Goal: Transaction & Acquisition: Purchase product/service

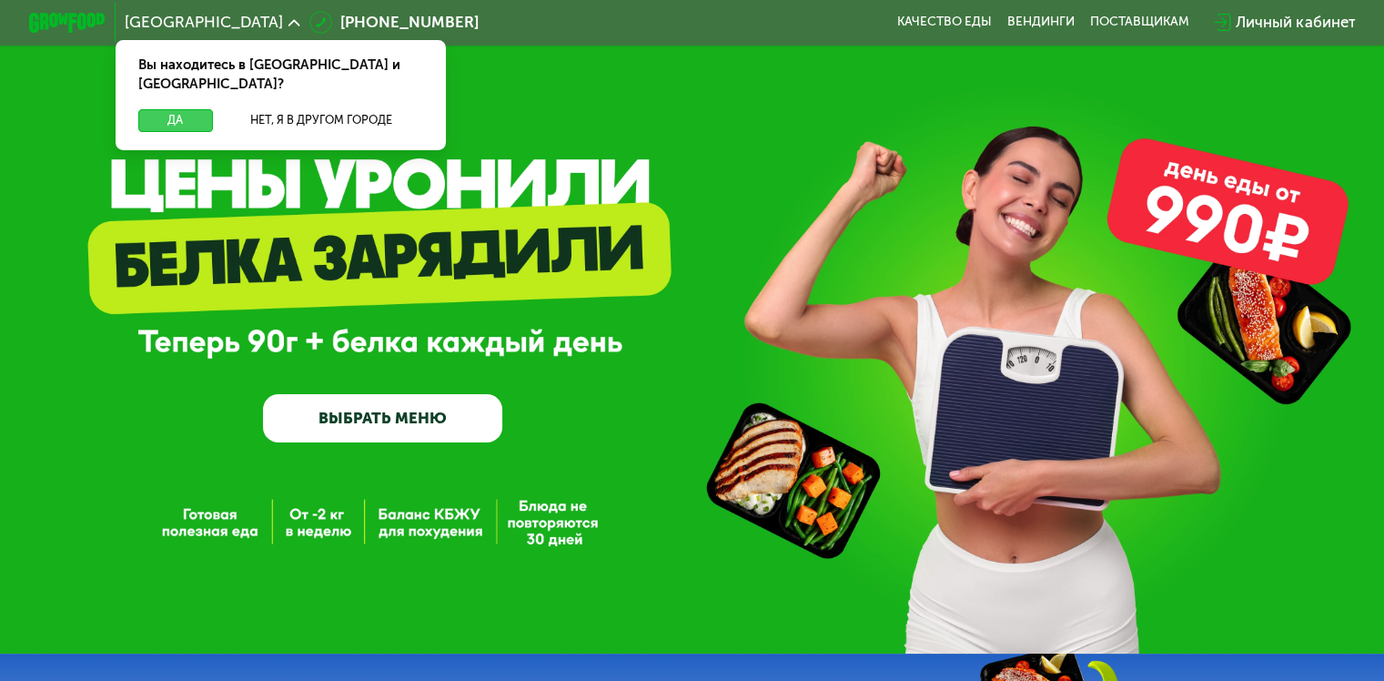
click at [188, 109] on button "Да" at bounding box center [175, 120] width 74 height 23
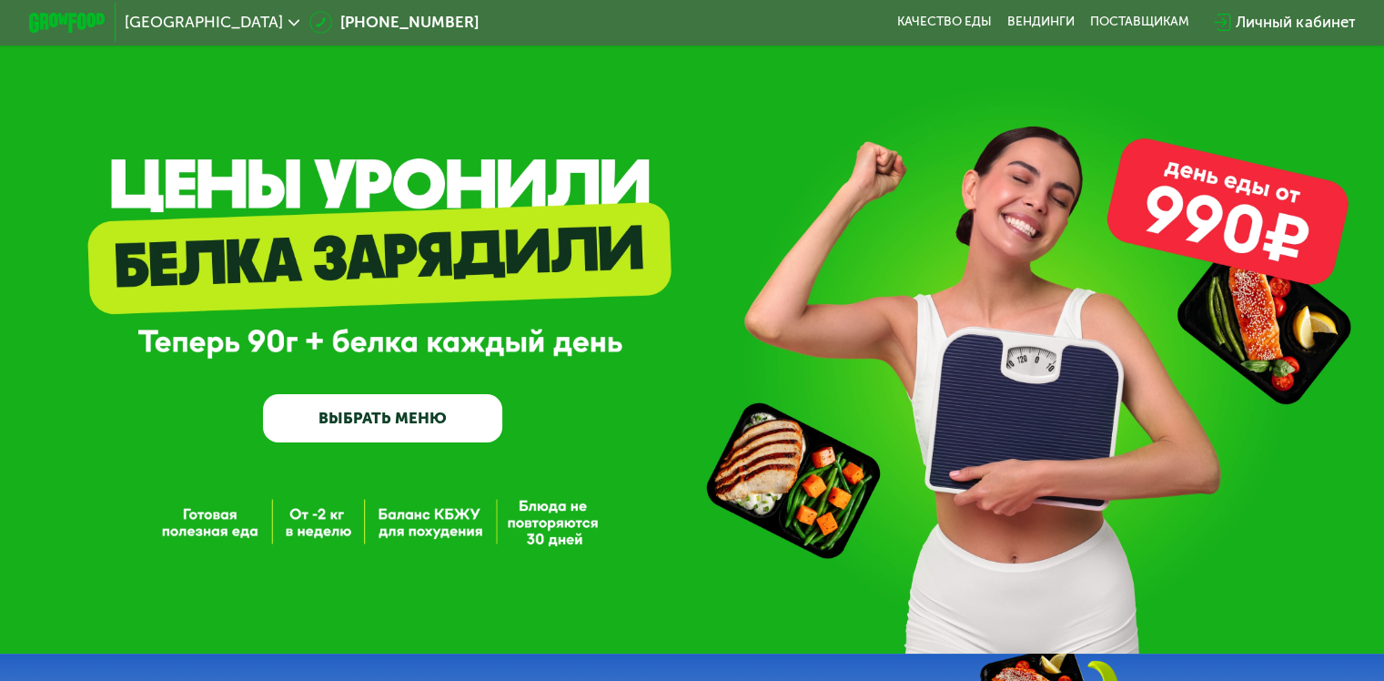
click at [397, 424] on link "ВЫБРАТЬ МЕНЮ" at bounding box center [382, 418] width 239 height 48
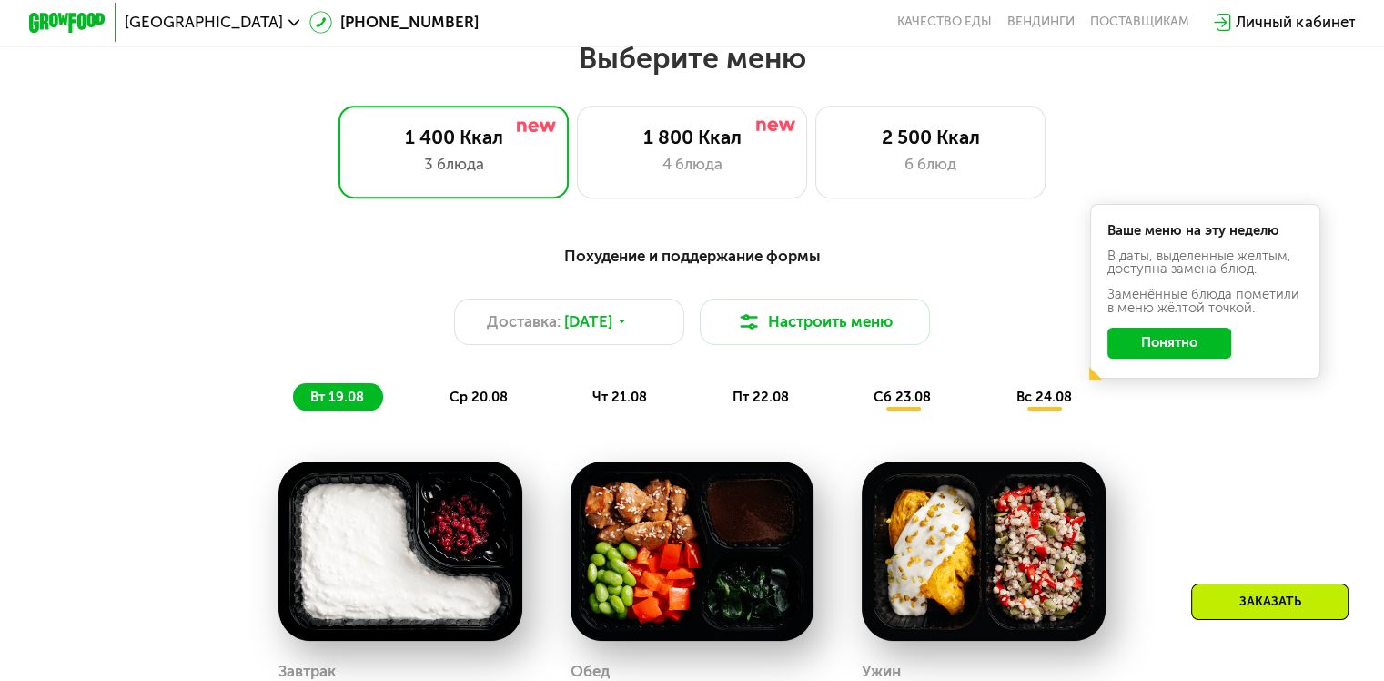
scroll to position [819, 0]
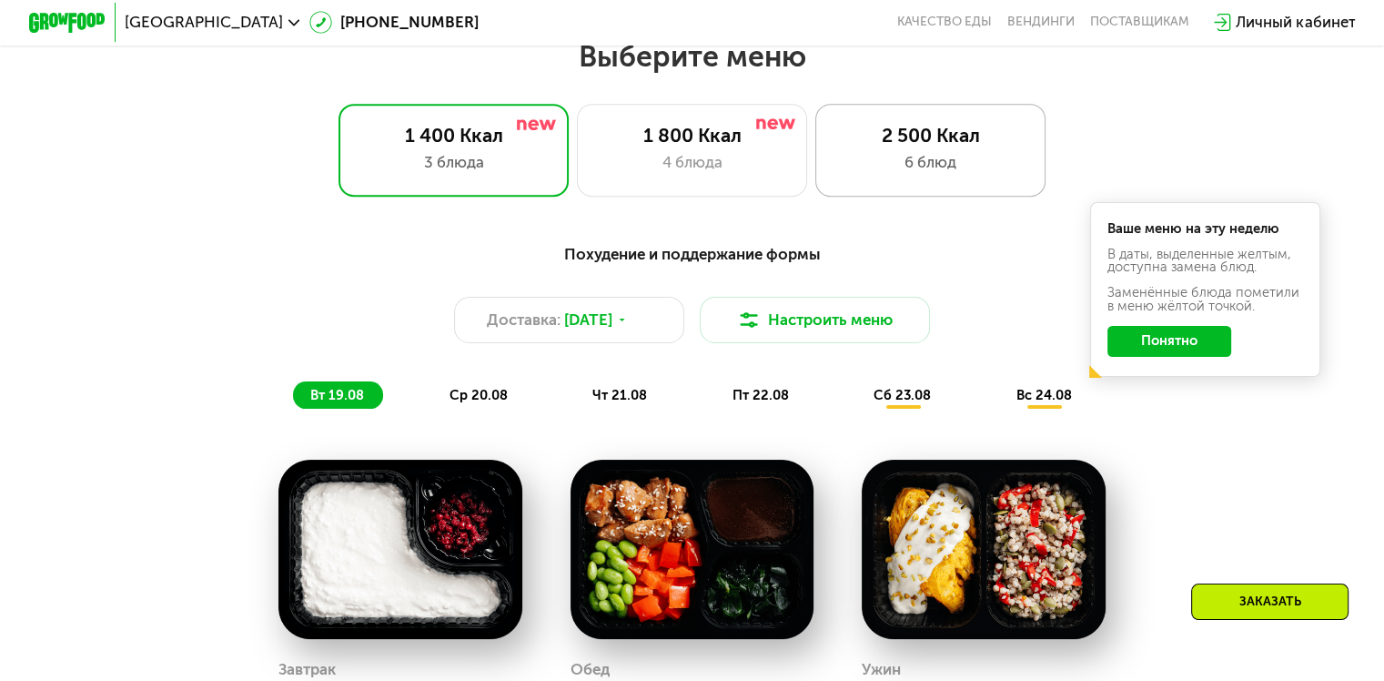
click at [923, 147] on div "2 500 Ккал" at bounding box center [930, 135] width 190 height 23
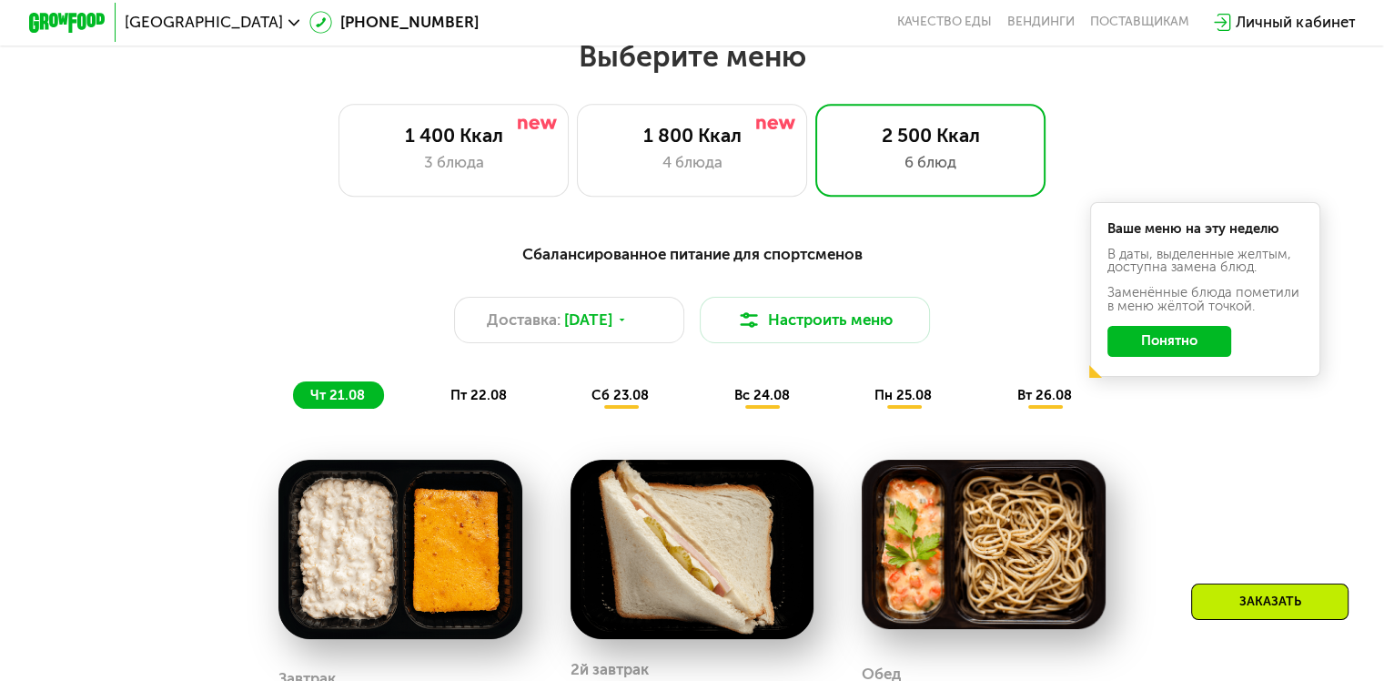
click at [1161, 349] on button "Понятно" at bounding box center [1170, 341] width 124 height 31
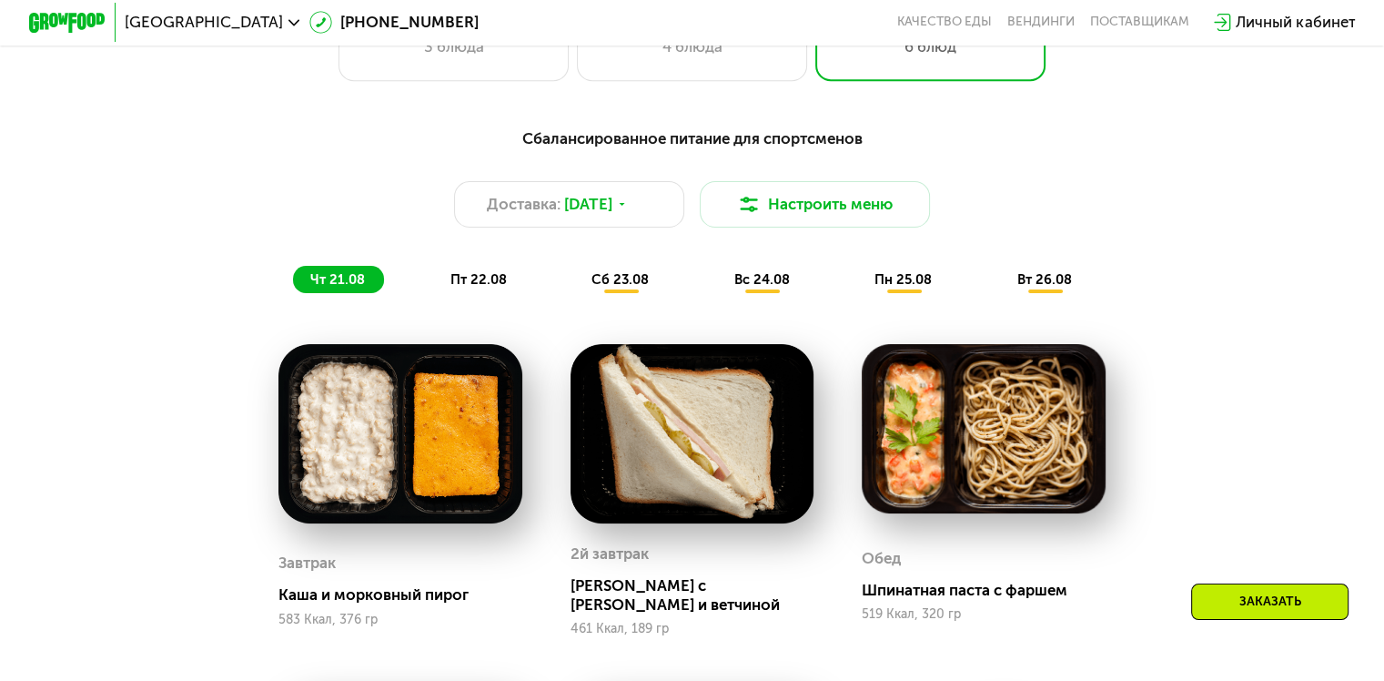
scroll to position [910, 0]
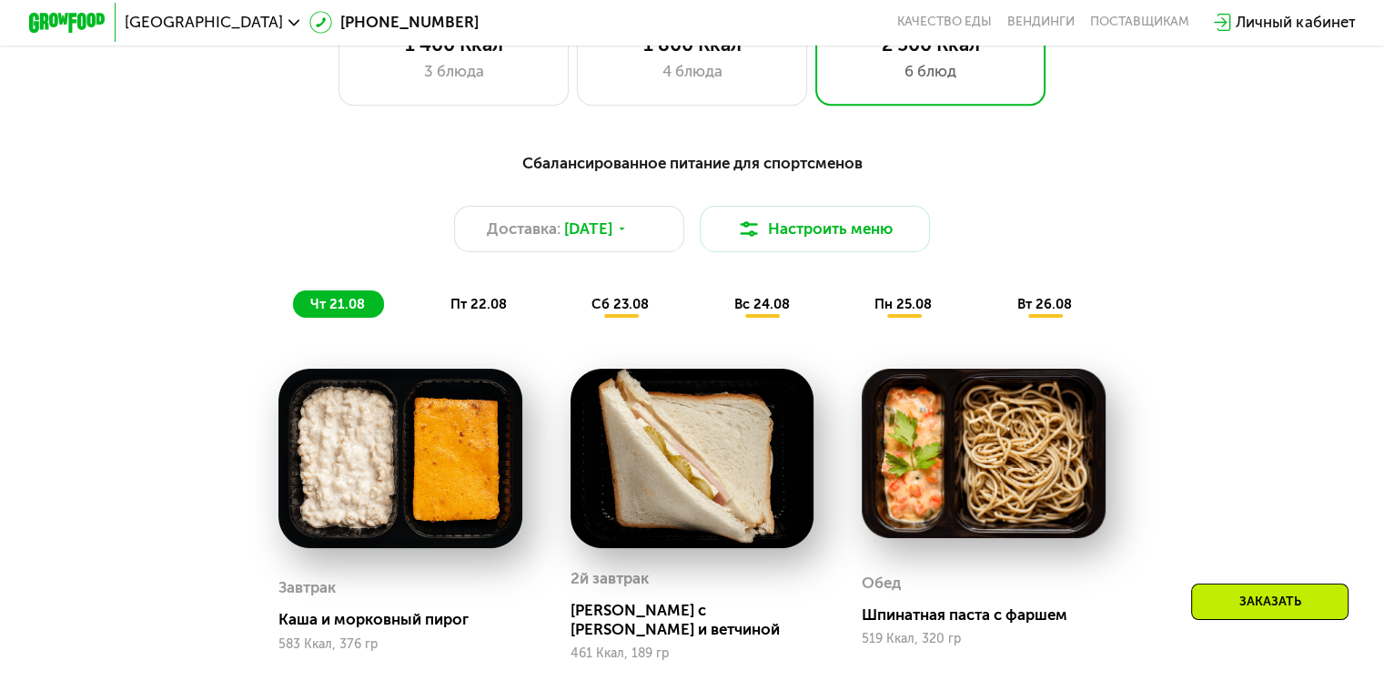
click at [473, 307] on span "пт 22.08" at bounding box center [479, 304] width 56 height 16
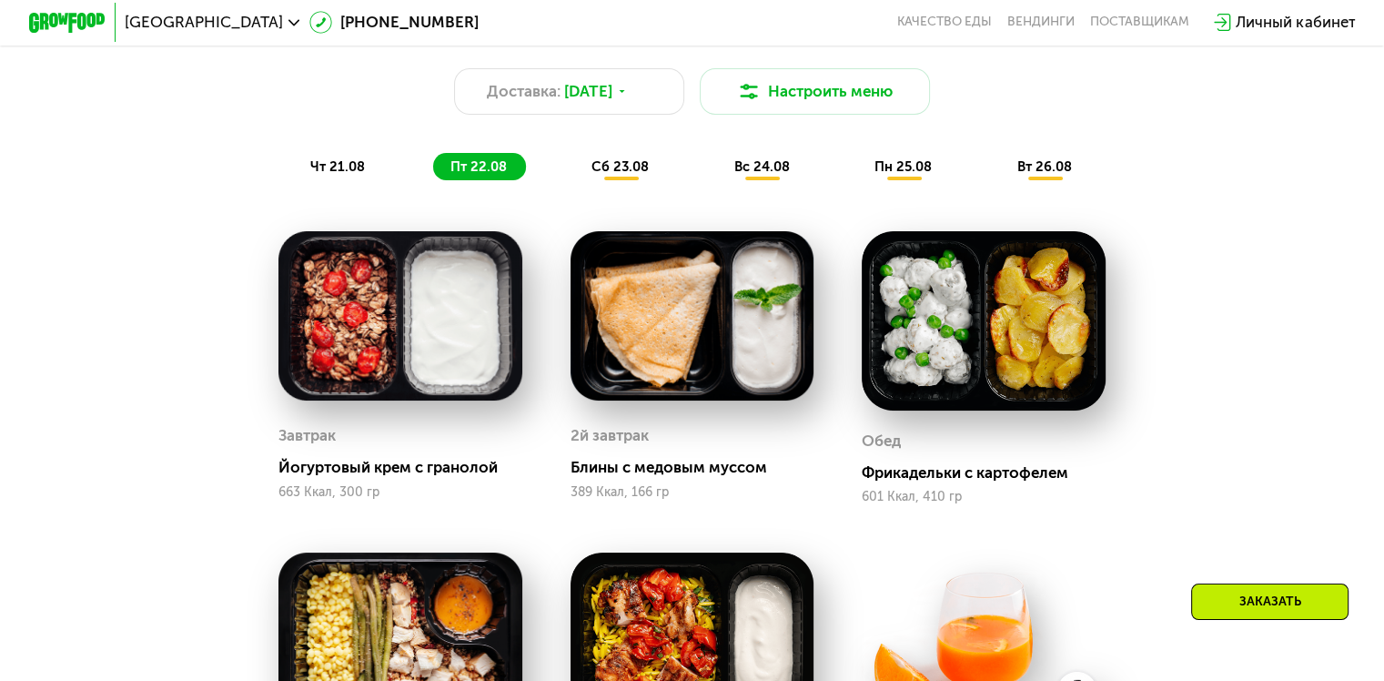
scroll to position [1001, 0]
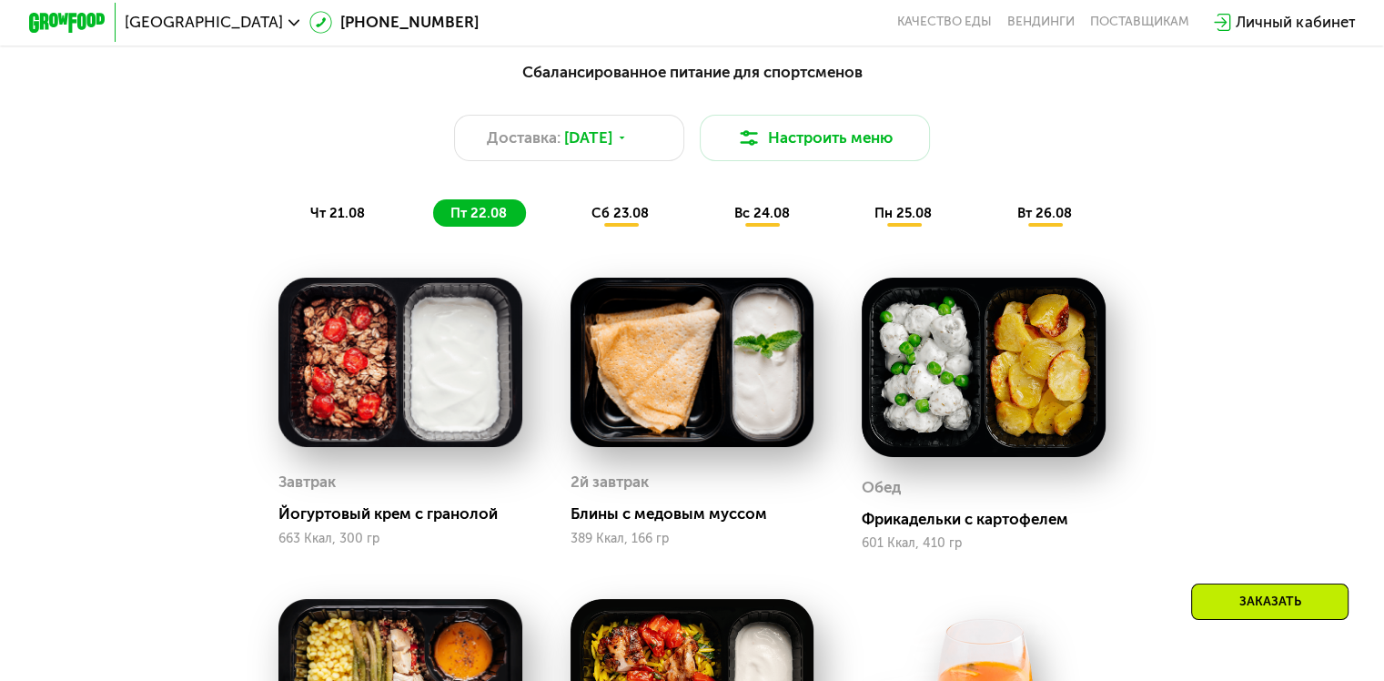
click at [608, 221] on span "сб 23.08" at bounding box center [620, 213] width 57 height 16
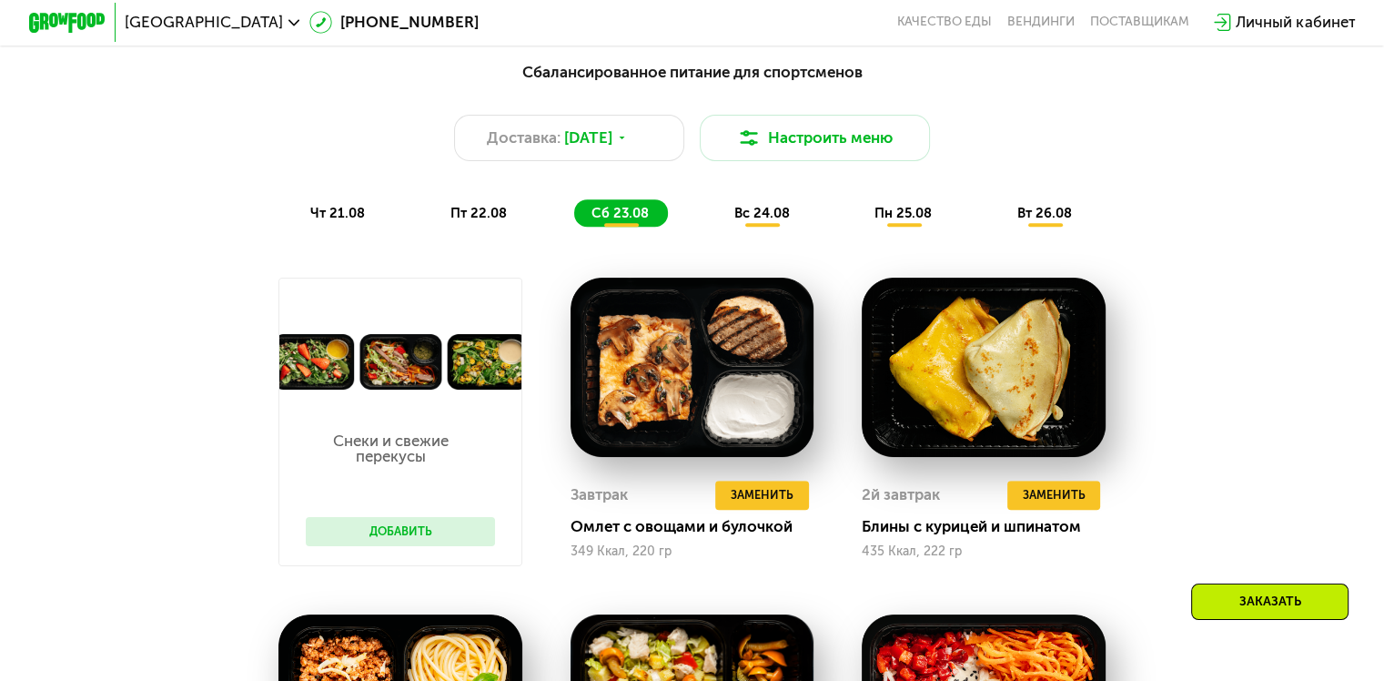
click at [755, 214] on span "вс 24.08" at bounding box center [762, 213] width 56 height 16
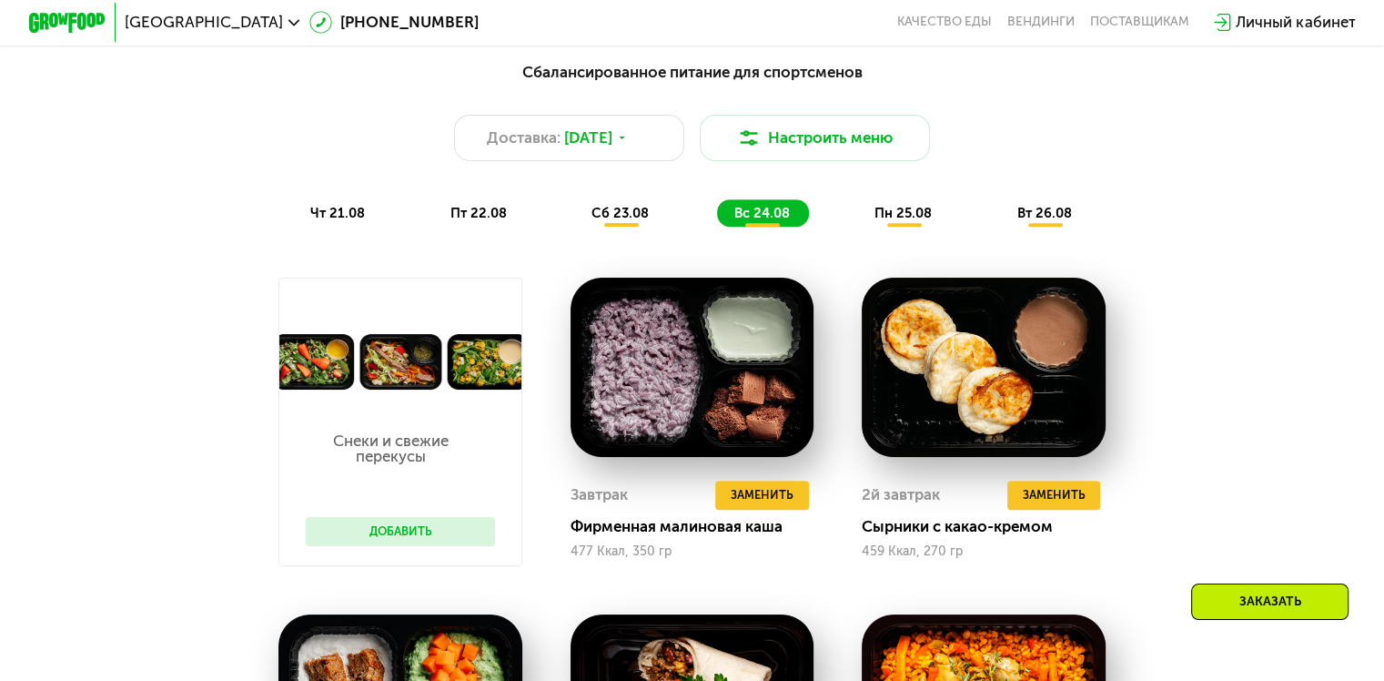
click at [888, 221] on span "пн 25.08" at bounding box center [903, 213] width 57 height 16
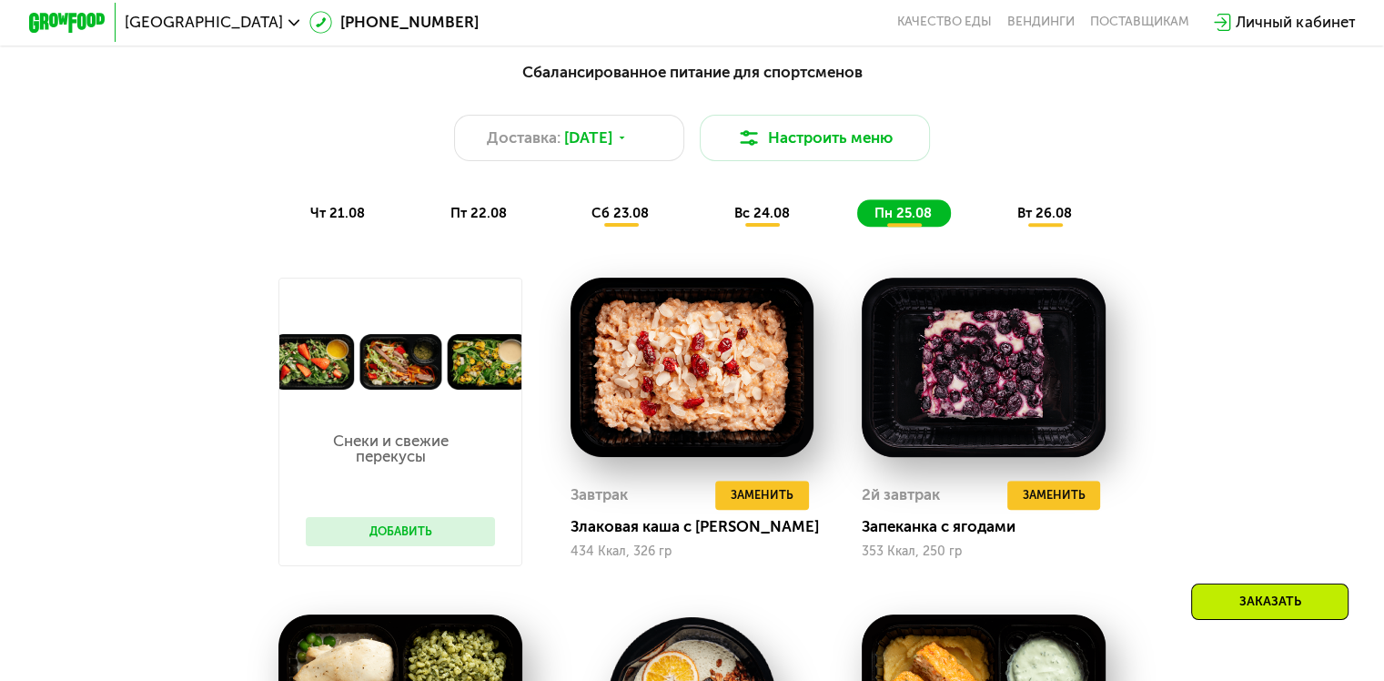
click at [1054, 221] on span "вт 26.08" at bounding box center [1045, 213] width 55 height 16
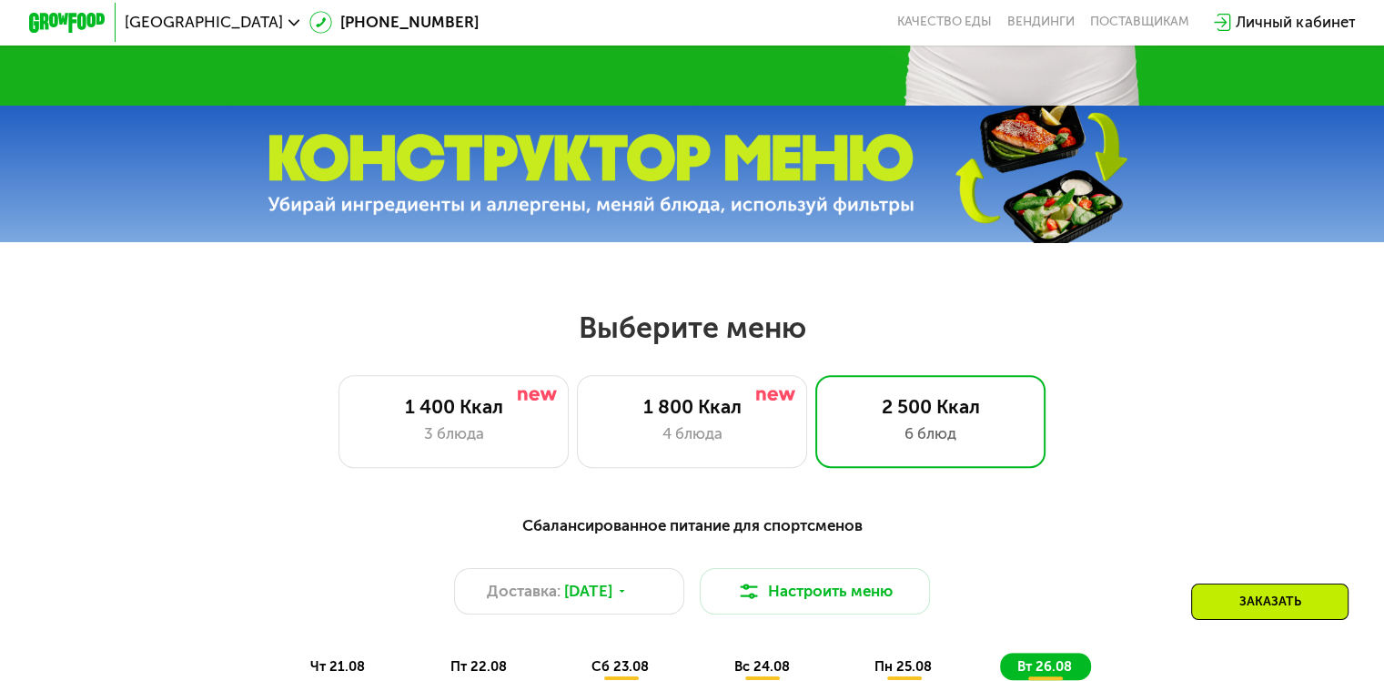
scroll to position [819, 0]
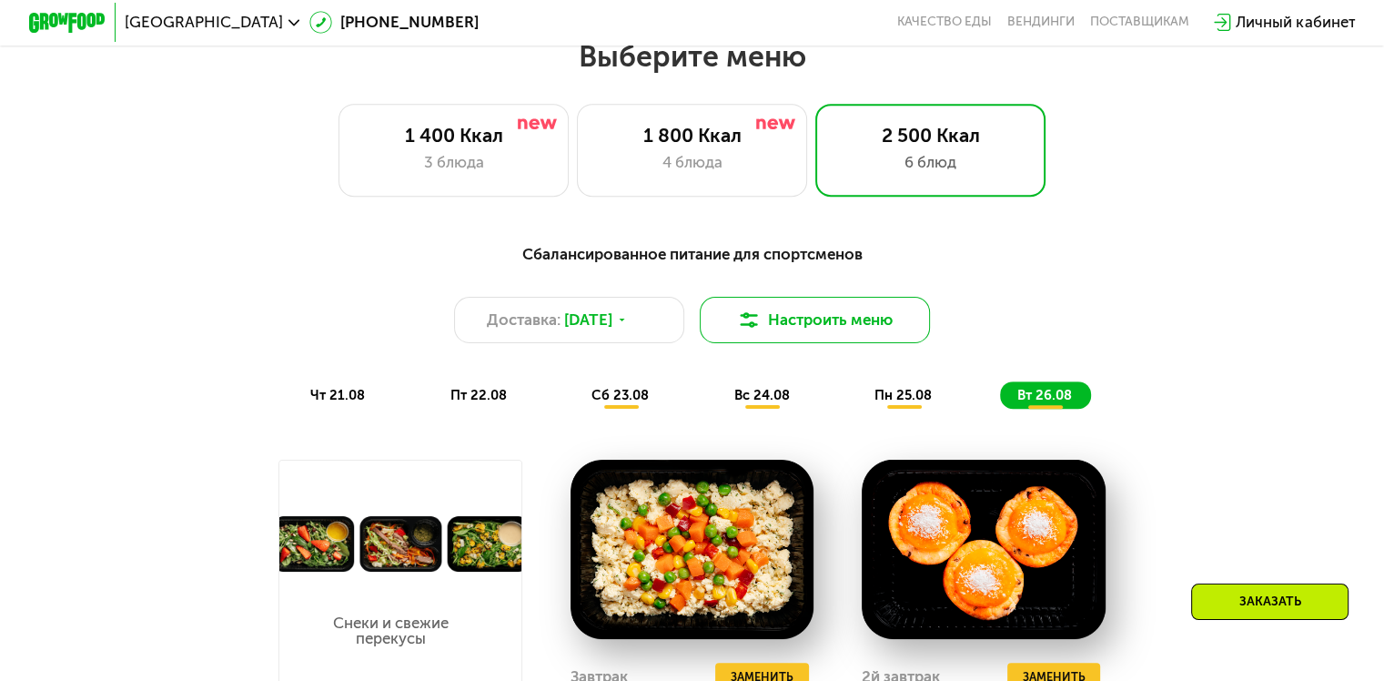
click at [766, 326] on button "Настроить меню" at bounding box center [815, 320] width 231 height 46
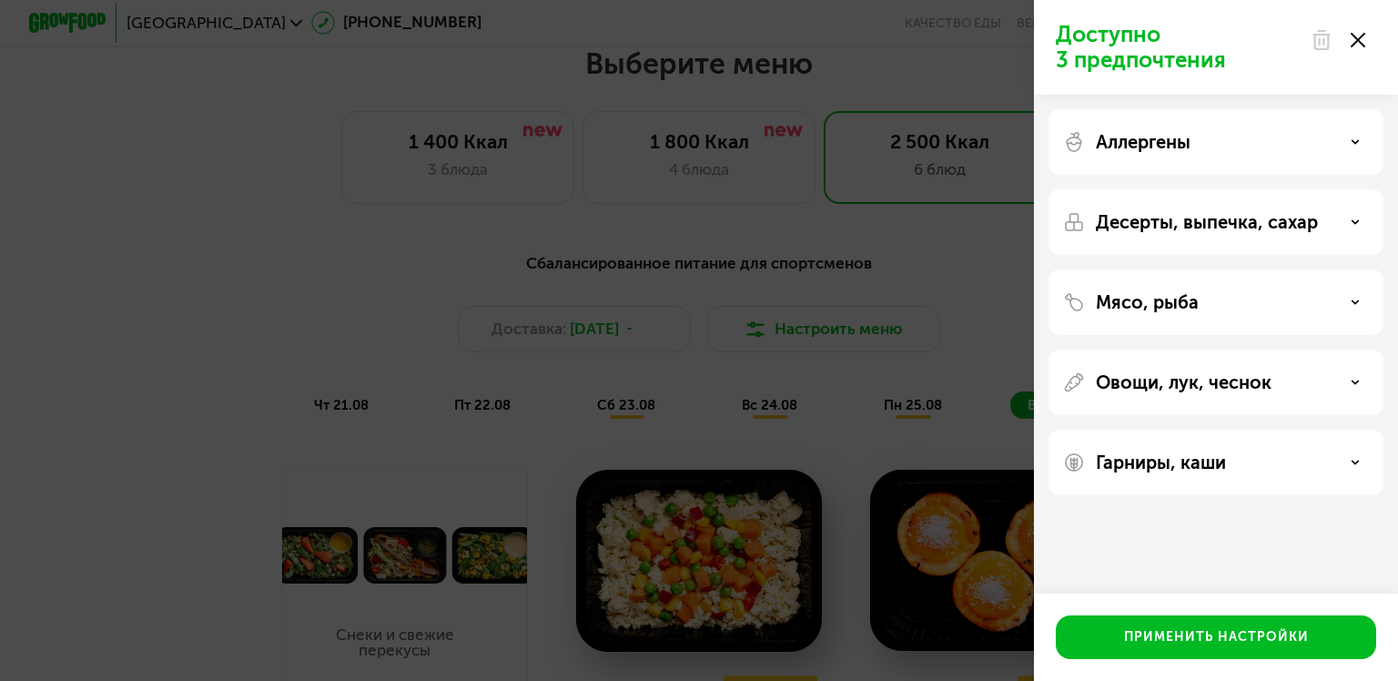
click at [1294, 140] on div "Аллергены" at bounding box center [1216, 142] width 306 height 22
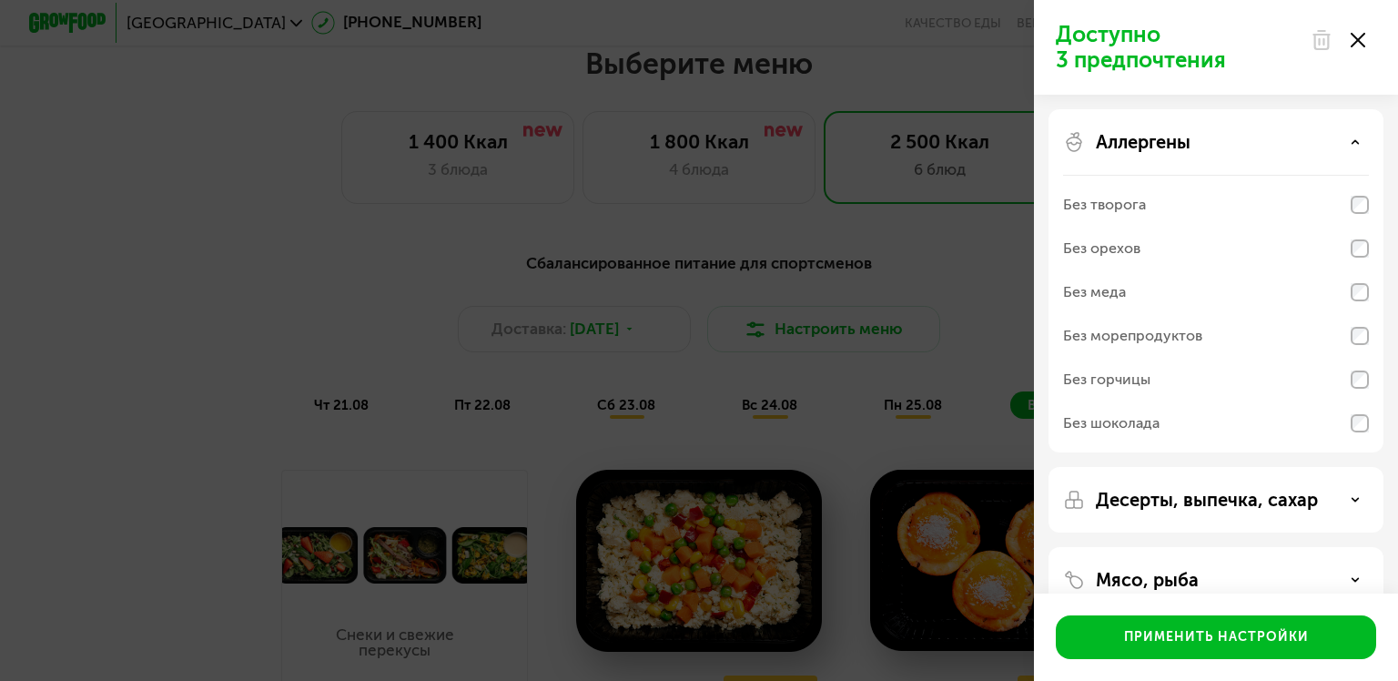
click at [1294, 140] on div "Аллергены" at bounding box center [1216, 142] width 306 height 22
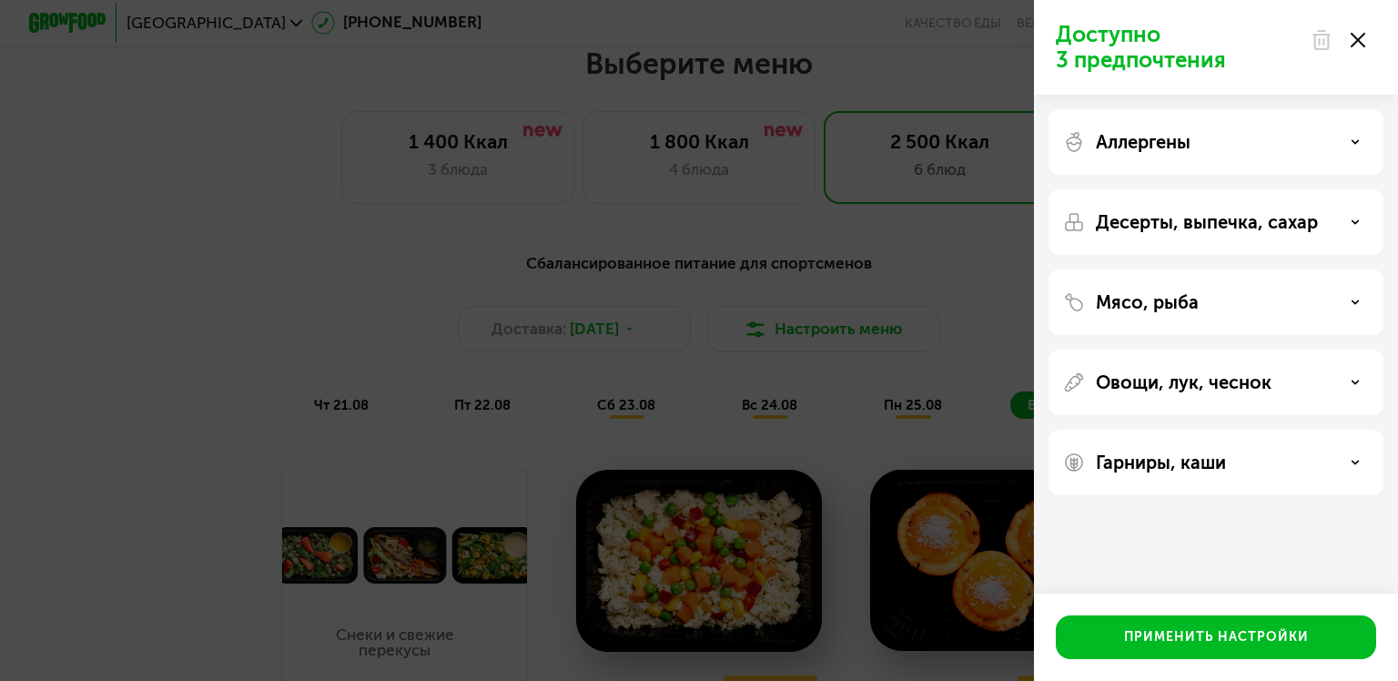
click at [1304, 217] on p "Десерты, выпечка, сахар" at bounding box center [1207, 222] width 222 height 22
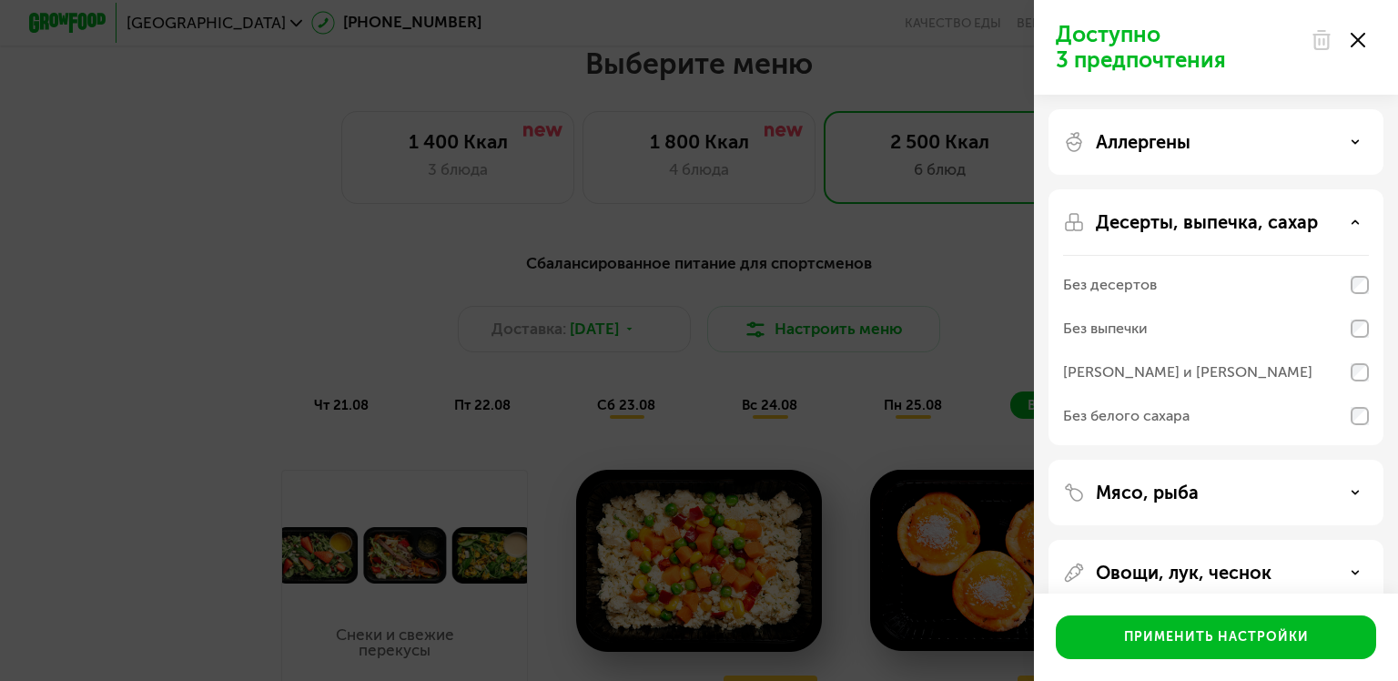
click at [1304, 222] on p "Десерты, выпечка, сахар" at bounding box center [1207, 222] width 222 height 22
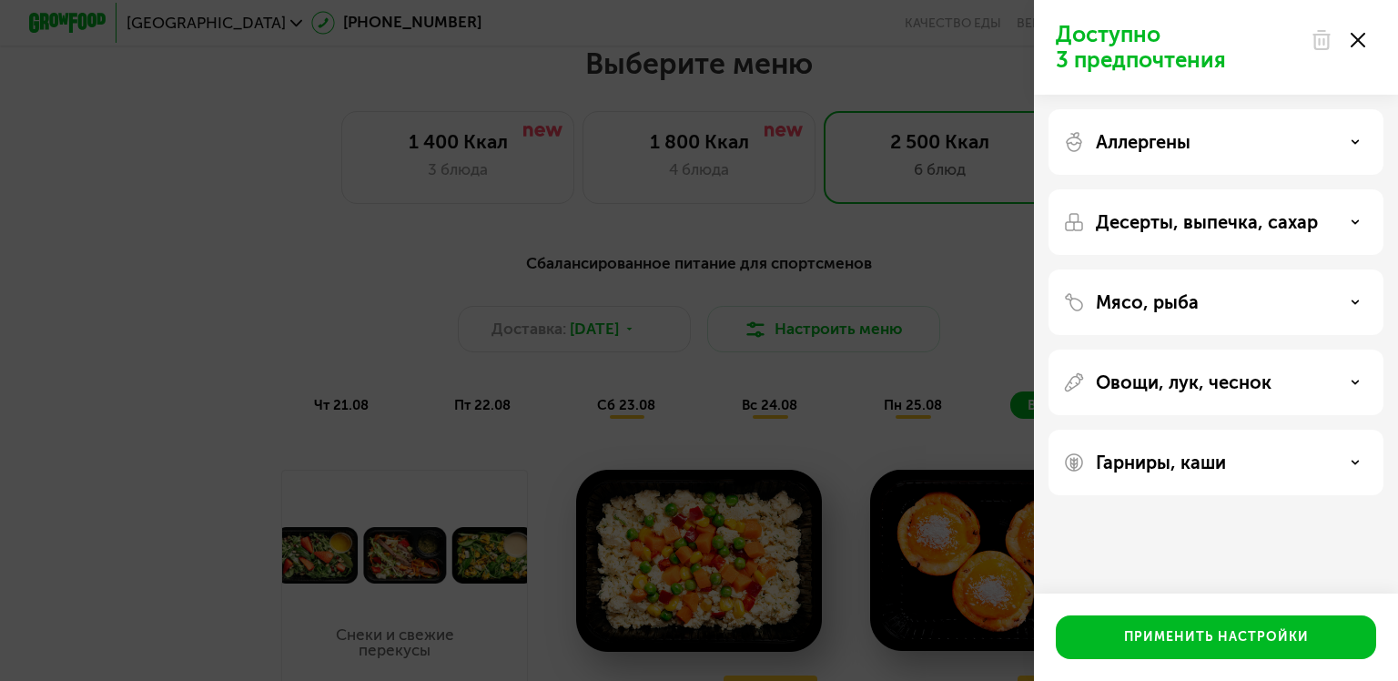
click at [1278, 349] on div "Мясо, рыба" at bounding box center [1215, 382] width 335 height 66
click at [1273, 301] on div "Мясо, рыба" at bounding box center [1216, 302] width 306 height 22
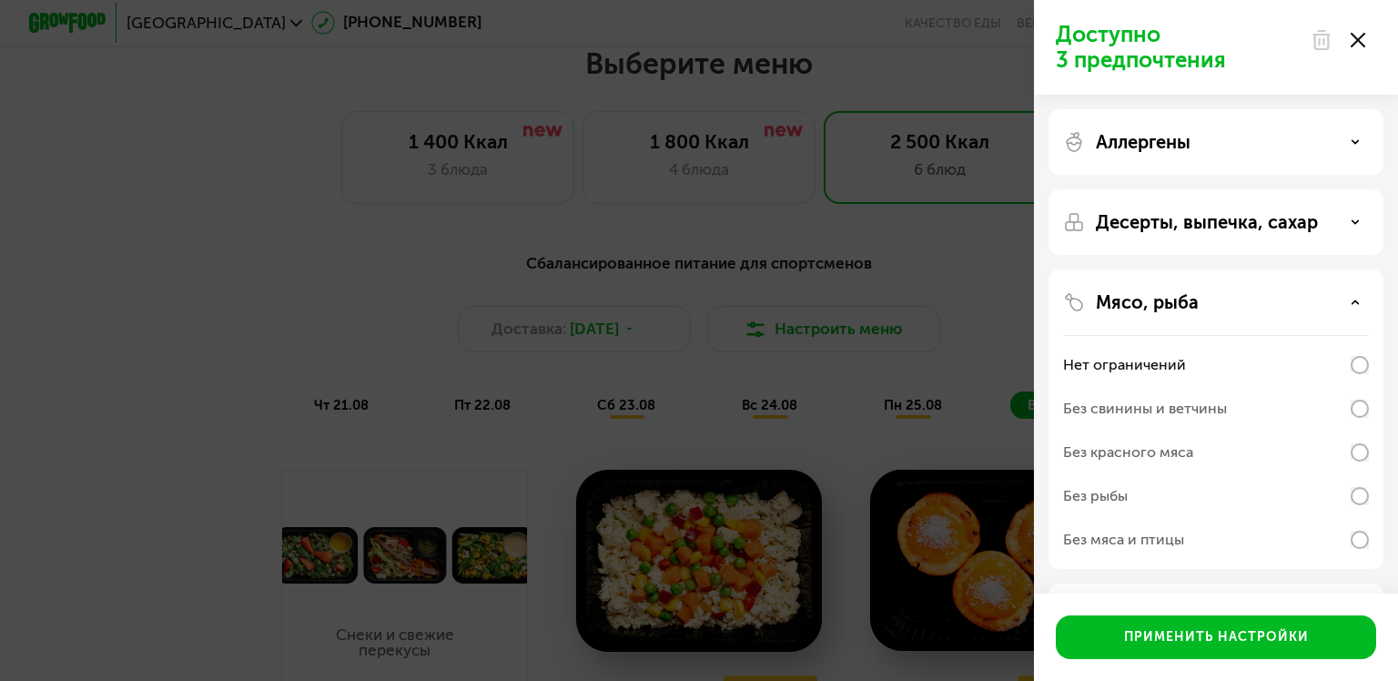
click at [1259, 295] on div "Мясо, рыба" at bounding box center [1216, 302] width 306 height 22
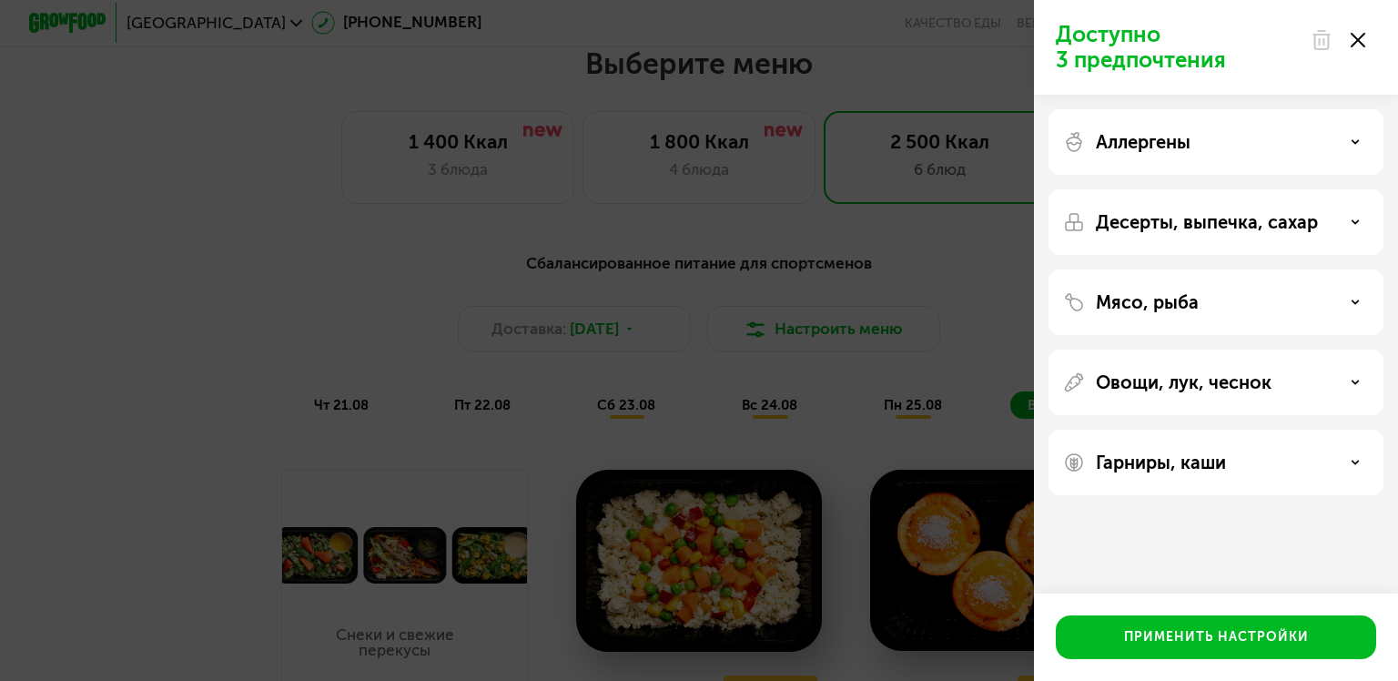
click at [1353, 36] on div at bounding box center [1338, 40] width 76 height 36
click at [1362, 28] on div at bounding box center [1338, 40] width 76 height 36
click at [1361, 44] on icon at bounding box center [1358, 40] width 15 height 15
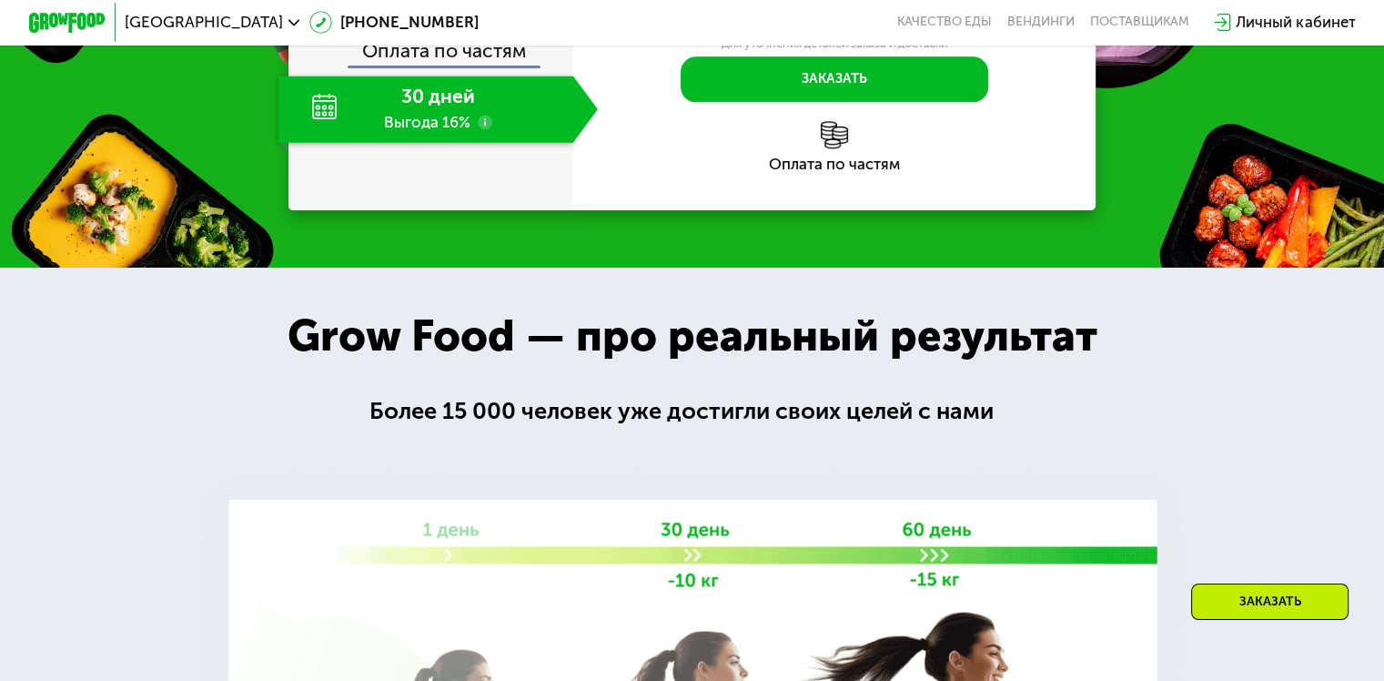
scroll to position [2366, 0]
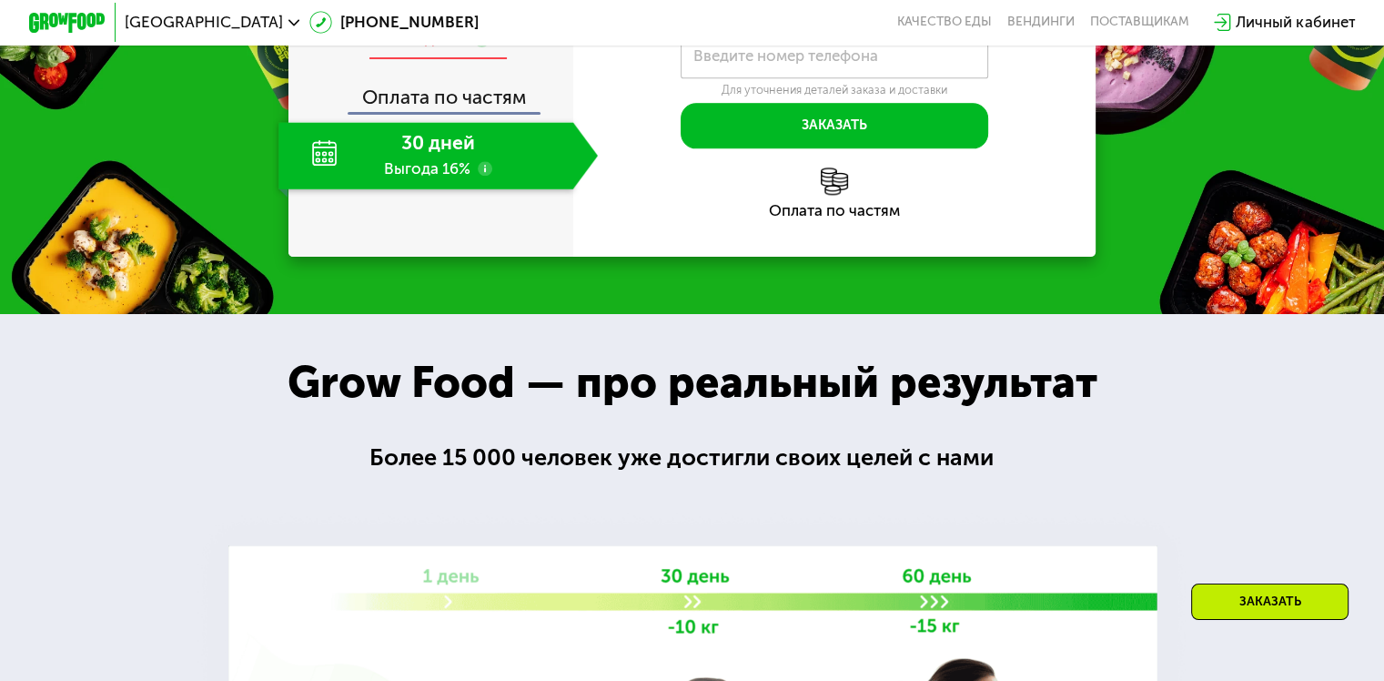
click at [445, 25] on span "6 дней" at bounding box center [438, 14] width 63 height 23
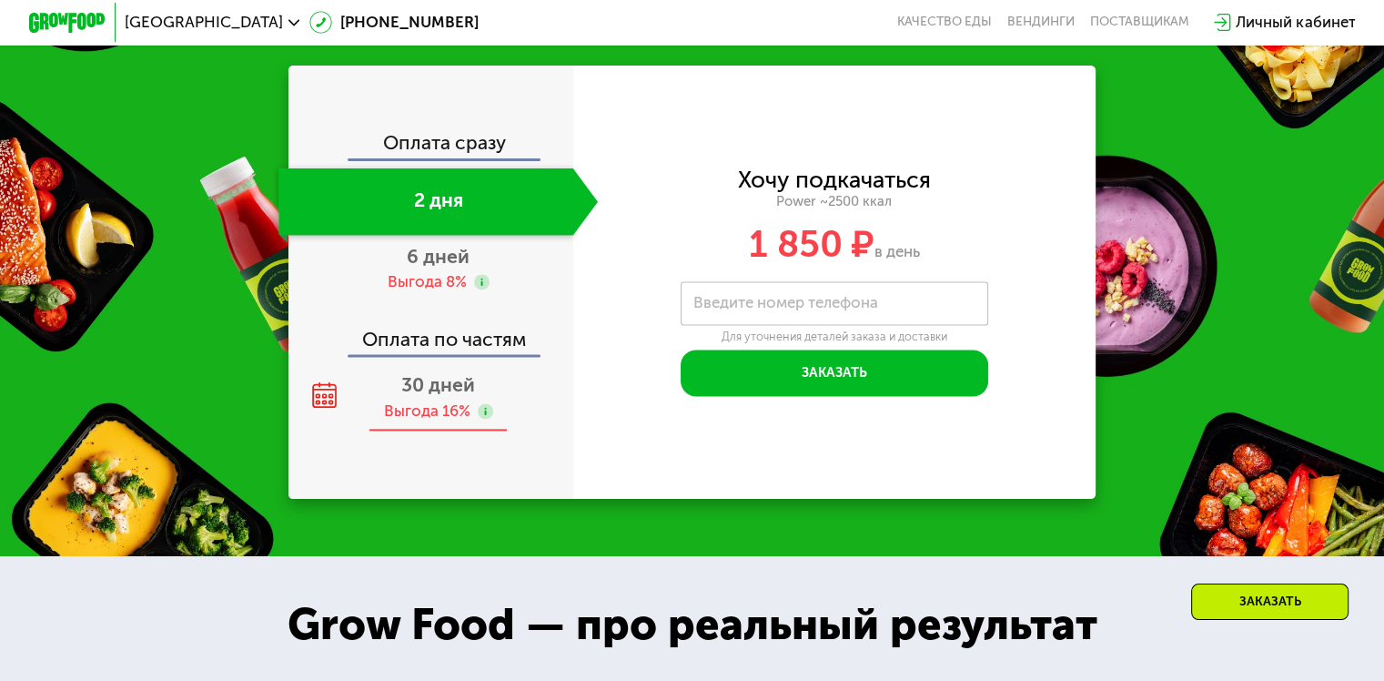
click at [447, 415] on div "Оплата сразу 2 дня 6 дней Выгода 8% Оплата по частям 30 дней Выгода 16%" at bounding box center [431, 282] width 285 height 432
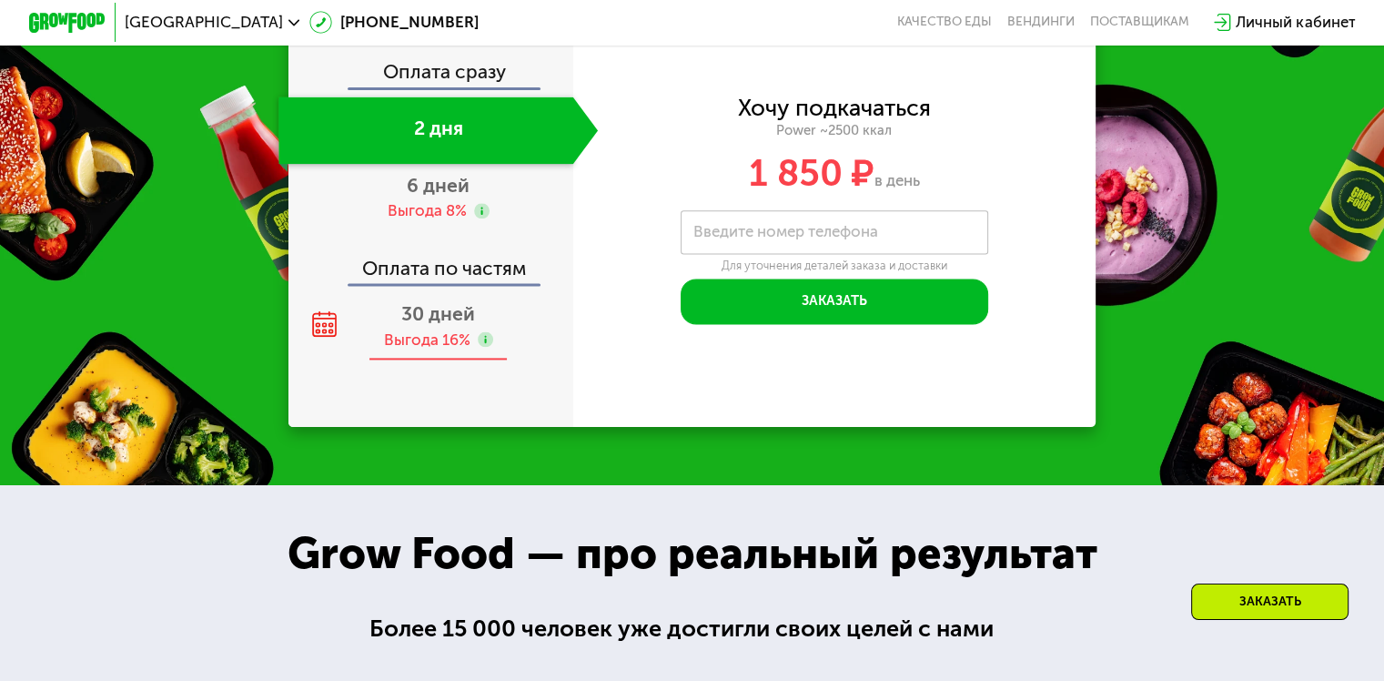
click at [437, 332] on div "30 дней Выгода 16%" at bounding box center [437, 326] width 319 height 67
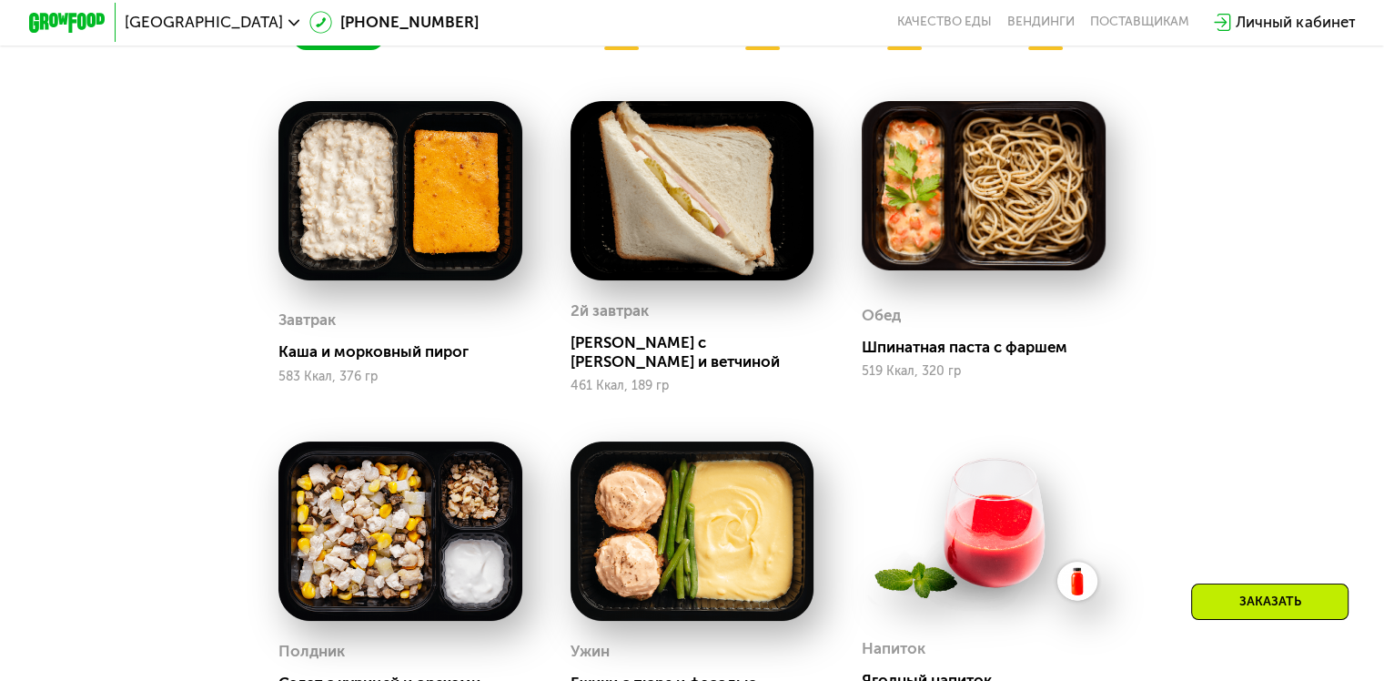
scroll to position [728, 0]
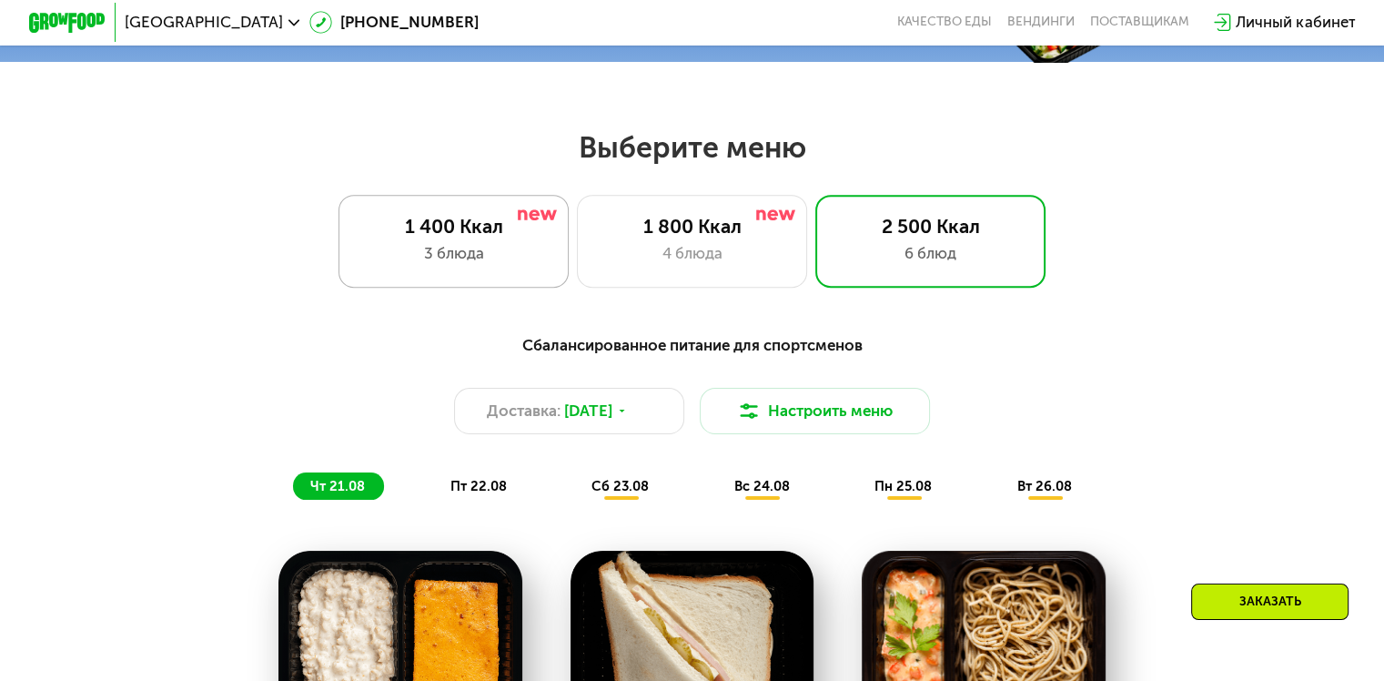
click at [454, 265] on div "3 блюда" at bounding box center [454, 253] width 190 height 23
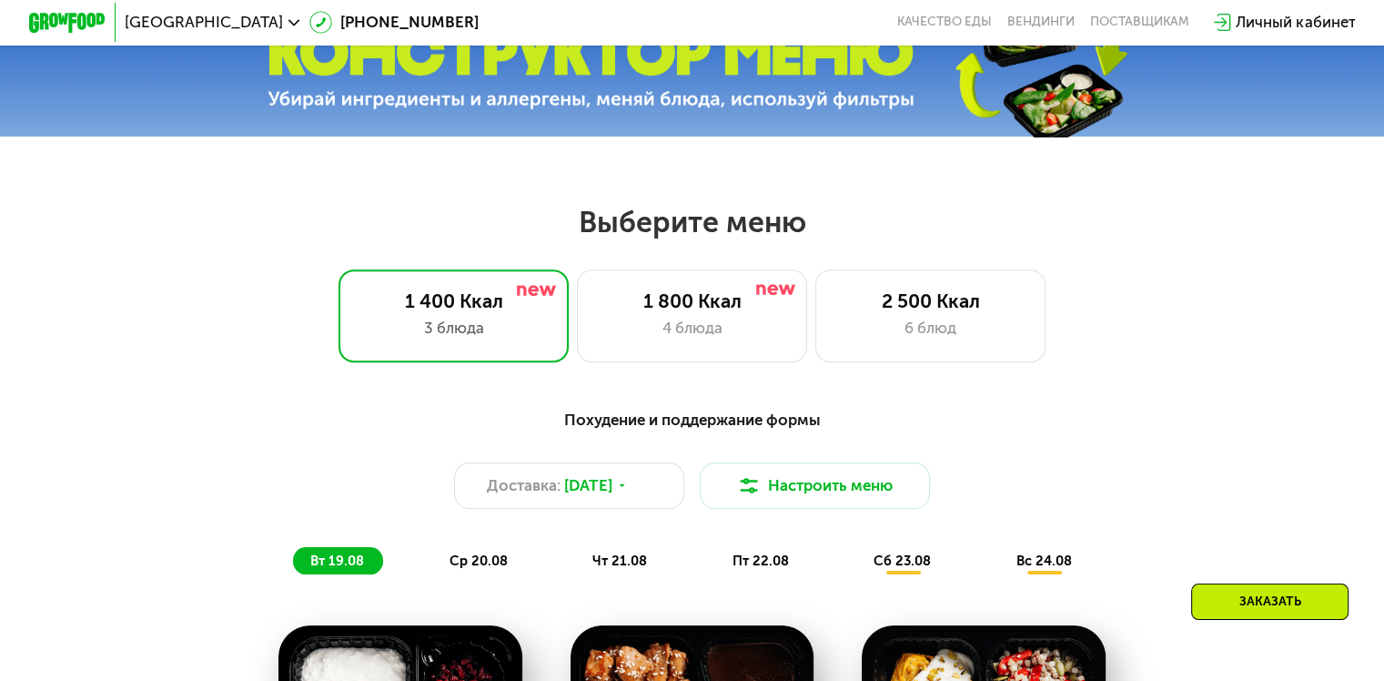
scroll to position [637, 0]
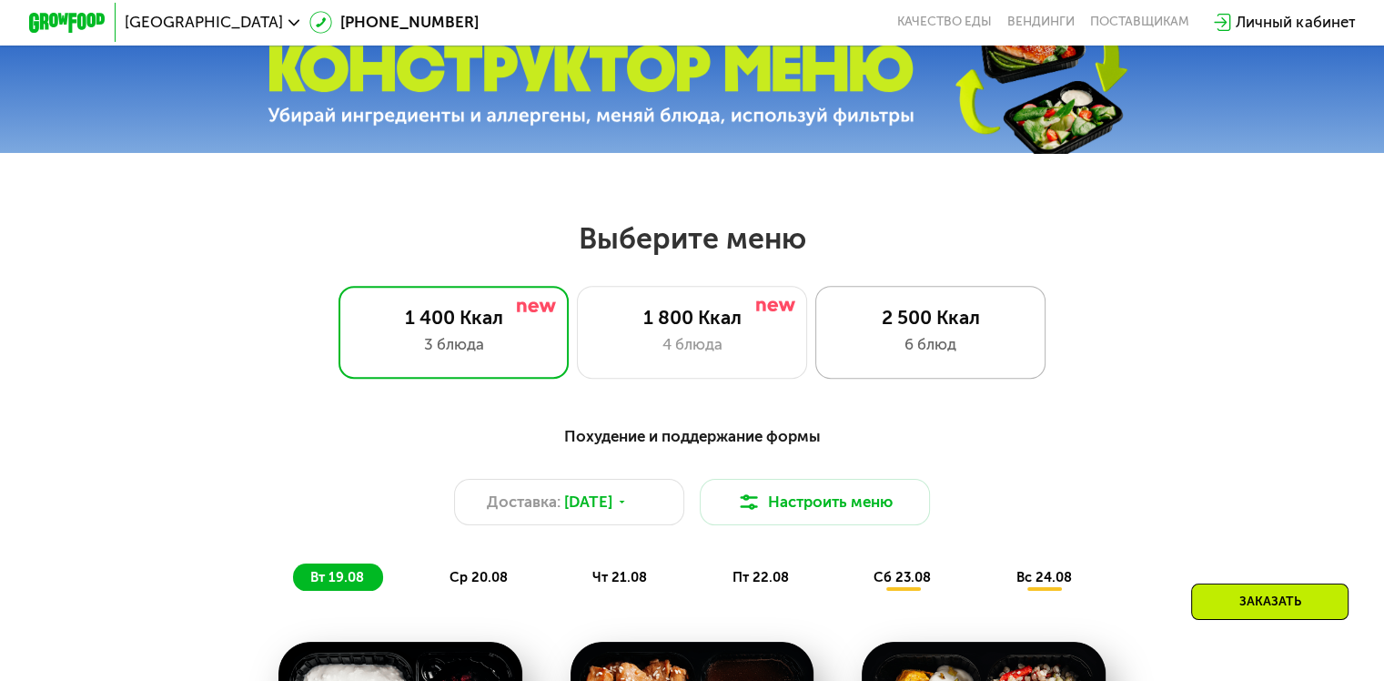
click at [952, 319] on div "2 500 Ккал" at bounding box center [930, 317] width 190 height 23
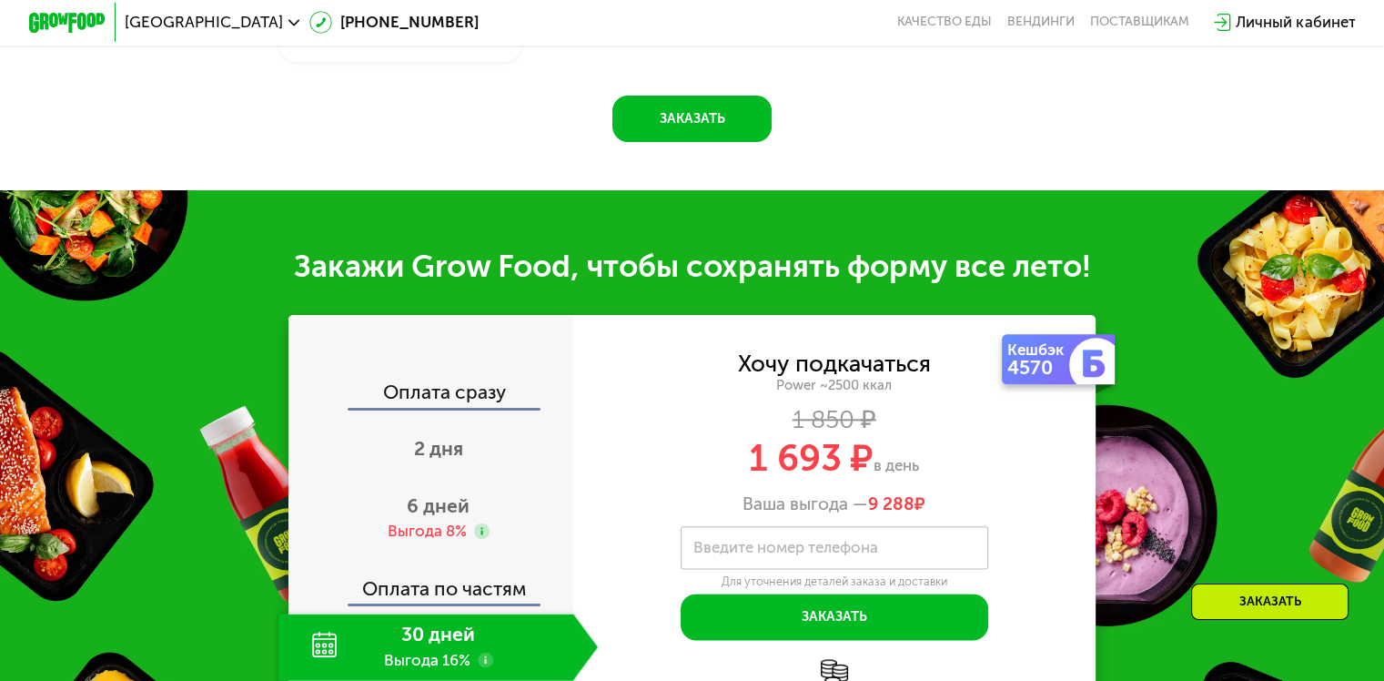
scroll to position [2093, 0]
